Goal: Task Accomplishment & Management: Manage account settings

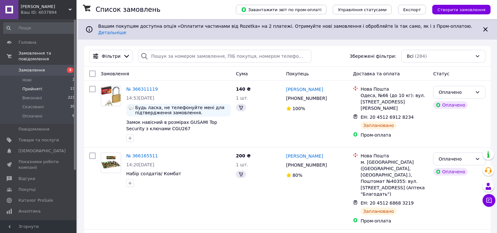
click at [28, 86] on span "Прийняті" at bounding box center [32, 89] width 20 height 6
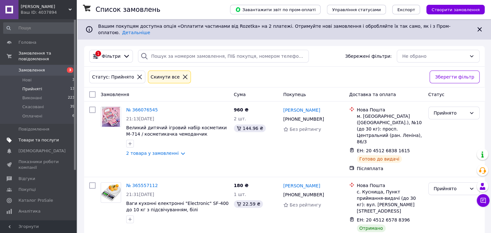
click at [42, 137] on span "Товари та послуги" at bounding box center [38, 140] width 40 height 6
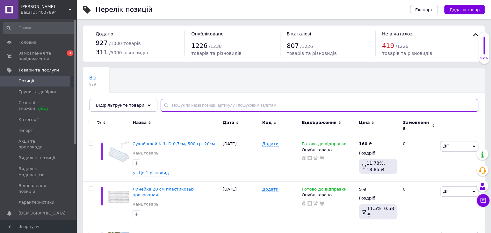
click at [168, 103] on input "text" at bounding box center [320, 105] width 318 height 13
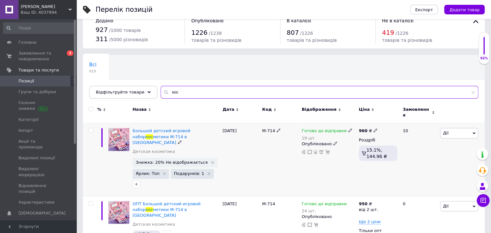
scroll to position [26, 0]
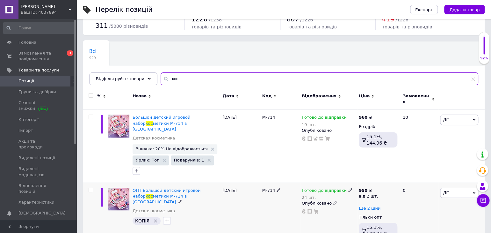
type input "кос"
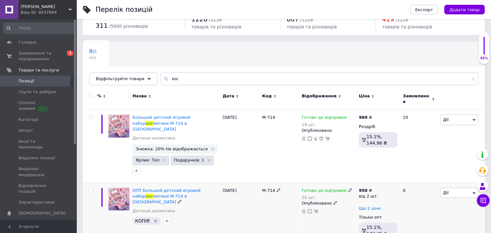
click at [372, 206] on span "Ще 2 ціни" at bounding box center [370, 208] width 22 height 5
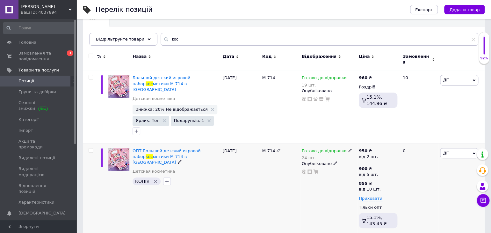
scroll to position [66, 0]
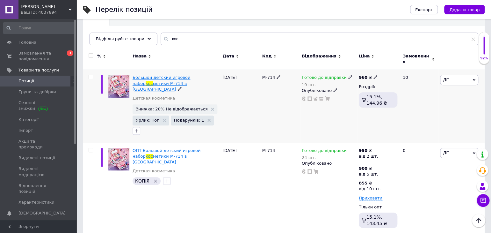
click at [159, 75] on span "Большой детский игровой набор" at bounding box center [162, 80] width 58 height 11
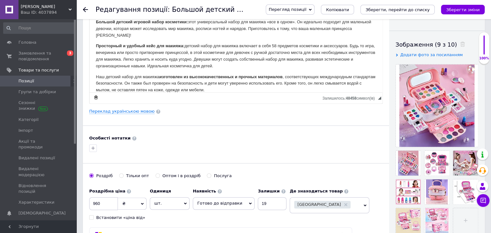
scroll to position [106, 0]
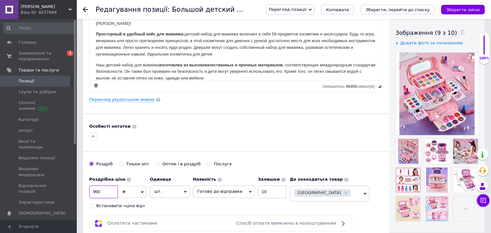
click at [110, 190] on input "960" at bounding box center [103, 191] width 29 height 13
type input "990"
click at [430, 13] on button "Зберегти, перейти до списку" at bounding box center [397, 10] width 74 height 10
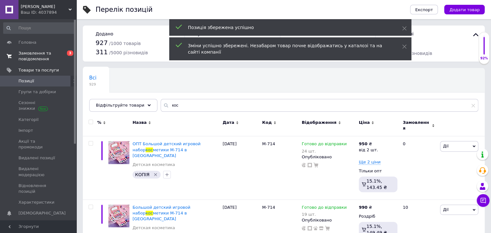
click at [34, 58] on span "Замовлення та повідомлення" at bounding box center [38, 55] width 40 height 11
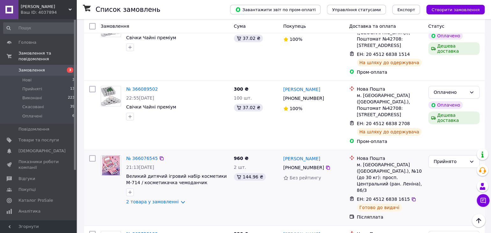
scroll to position [252, 0]
